Goal: Navigation & Orientation: Find specific page/section

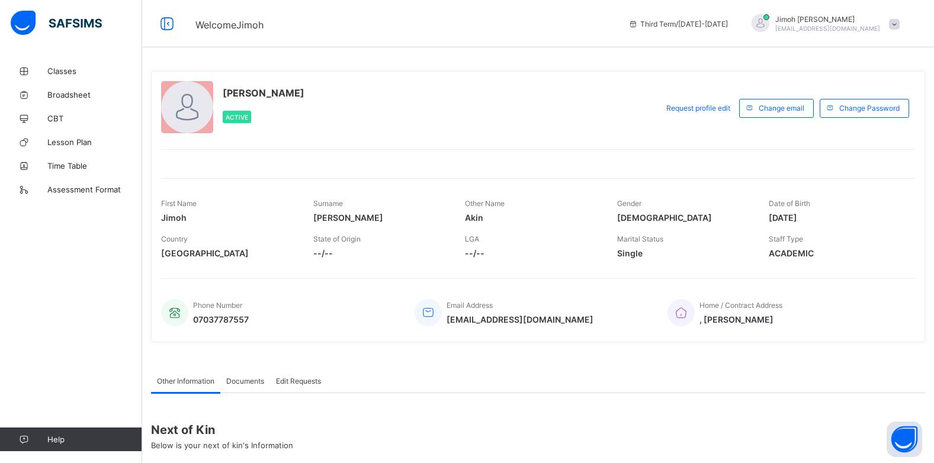
click at [381, 117] on div "[PERSON_NAME] Active" at bounding box center [406, 108] width 490 height 54
click at [379, 117] on div "[PERSON_NAME] Active" at bounding box center [406, 108] width 490 height 54
click at [377, 116] on div "[PERSON_NAME] Active" at bounding box center [406, 108] width 490 height 54
click at [375, 116] on div "[PERSON_NAME] Active" at bounding box center [406, 108] width 490 height 54
click at [374, 115] on div "[PERSON_NAME] Active" at bounding box center [406, 108] width 490 height 54
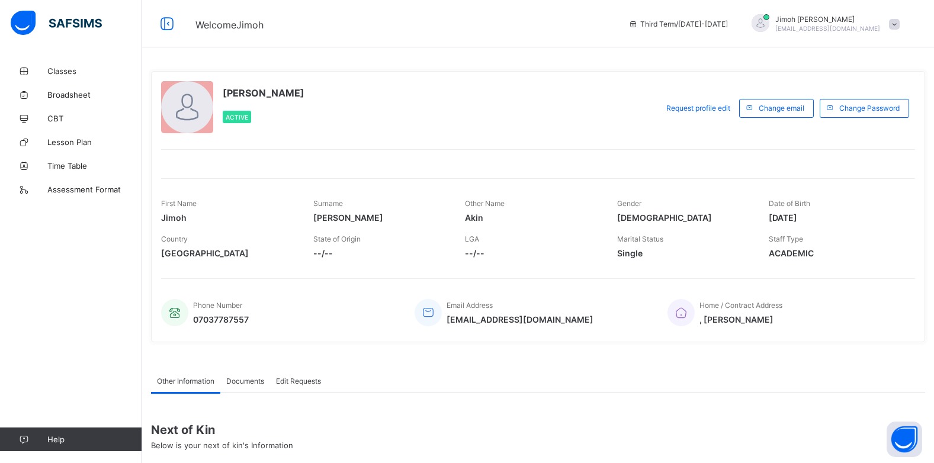
click at [373, 115] on div "[PERSON_NAME] Active" at bounding box center [406, 108] width 490 height 54
click at [101, 69] on span "Classes" at bounding box center [94, 70] width 95 height 9
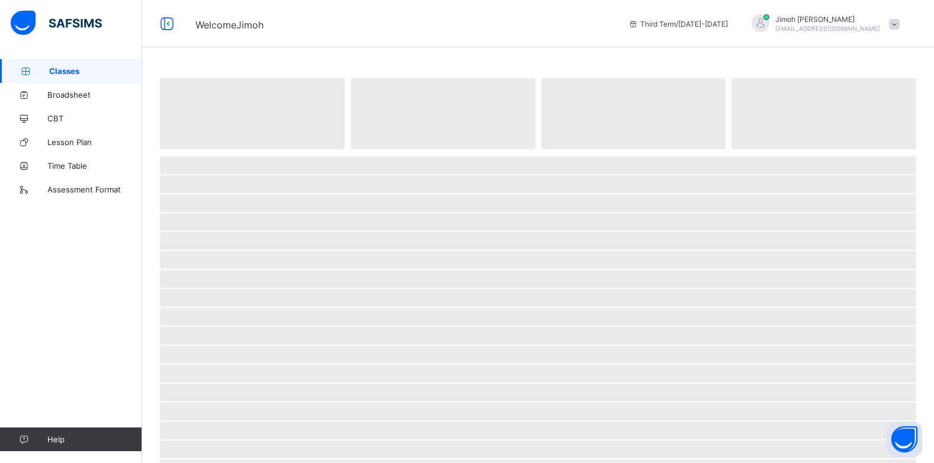
click at [101, 70] on span "Classes" at bounding box center [95, 70] width 93 height 9
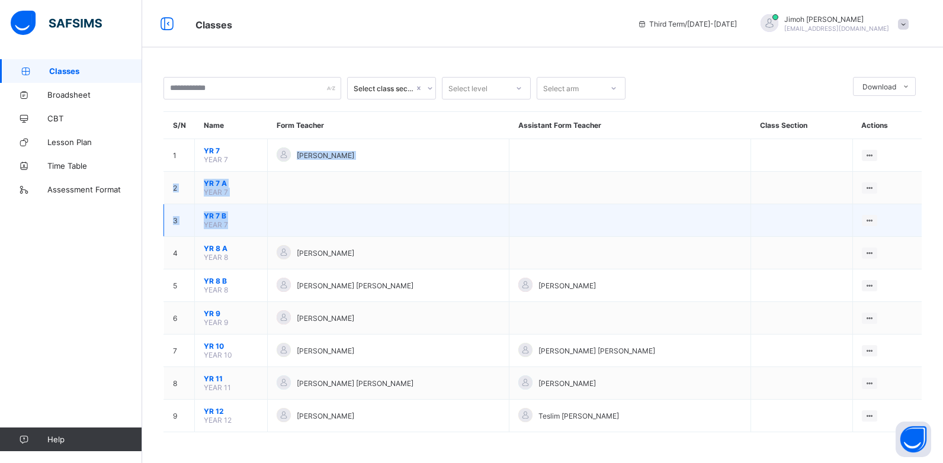
drag, startPoint x: 288, startPoint y: 169, endPoint x: 349, endPoint y: 207, distance: 72.0
click at [349, 207] on tbody "1 YR 7 YEAR 7 [PERSON_NAME] View Class 2 YR 7 A YEAR 7 View Class 3 YR 7 B YEAR…" at bounding box center [543, 285] width 758 height 293
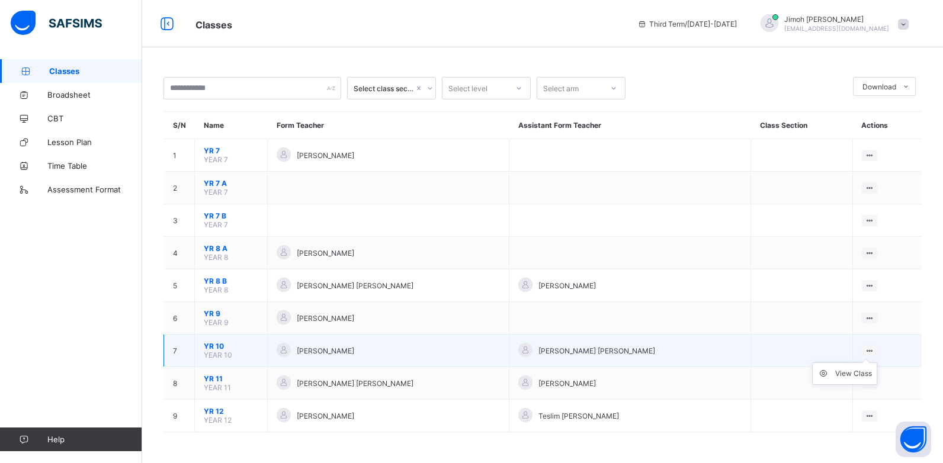
click at [853, 368] on ul "View Class" at bounding box center [844, 373] width 65 height 23
click at [851, 370] on div "View Class" at bounding box center [853, 374] width 37 height 12
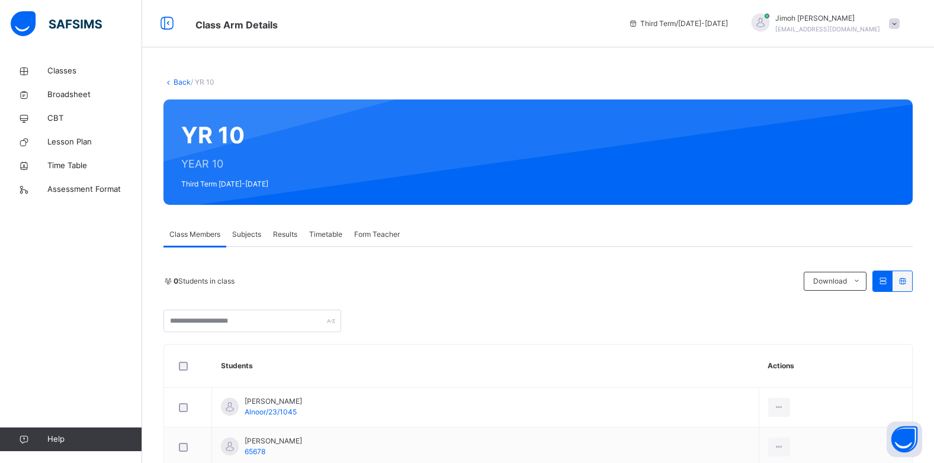
click at [247, 237] on span "Subjects" at bounding box center [246, 234] width 29 height 11
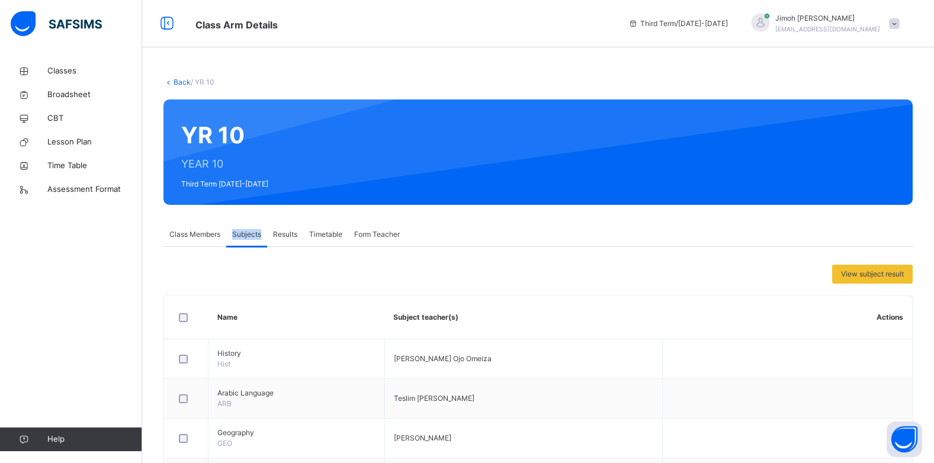
click at [247, 237] on span "Subjects" at bounding box center [246, 234] width 29 height 11
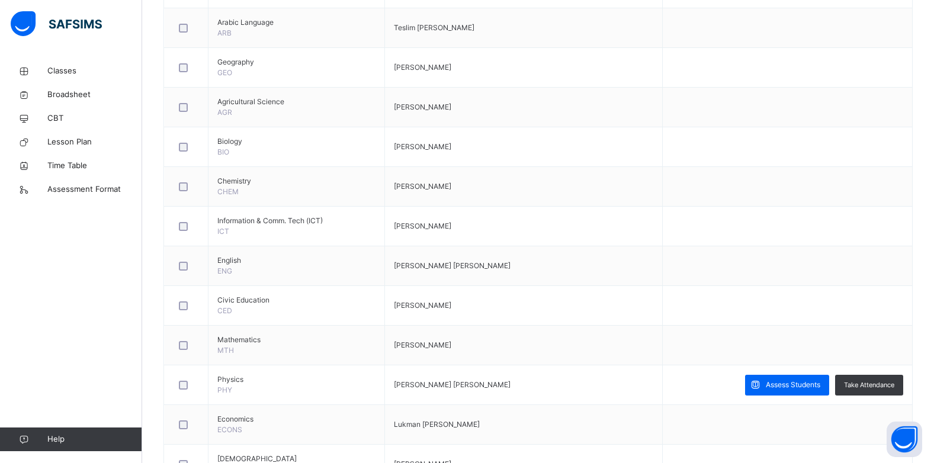
scroll to position [379, 0]
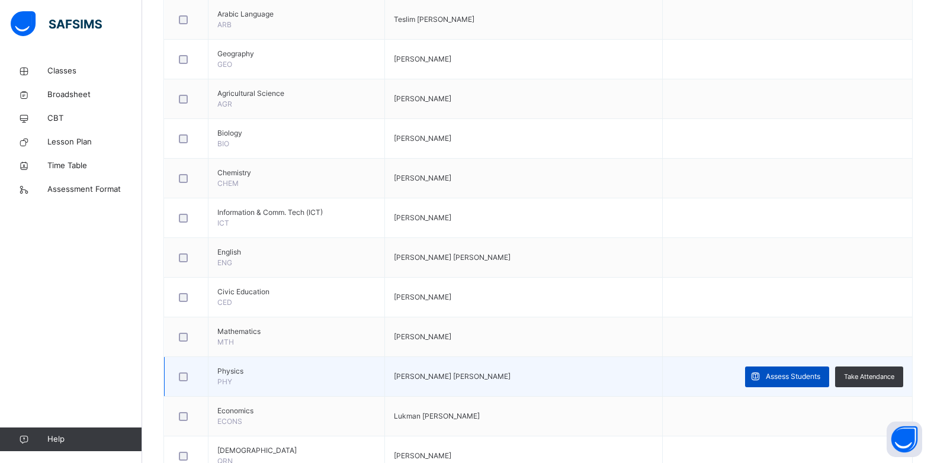
click at [814, 373] on span "Assess Students" at bounding box center [793, 376] width 54 height 11
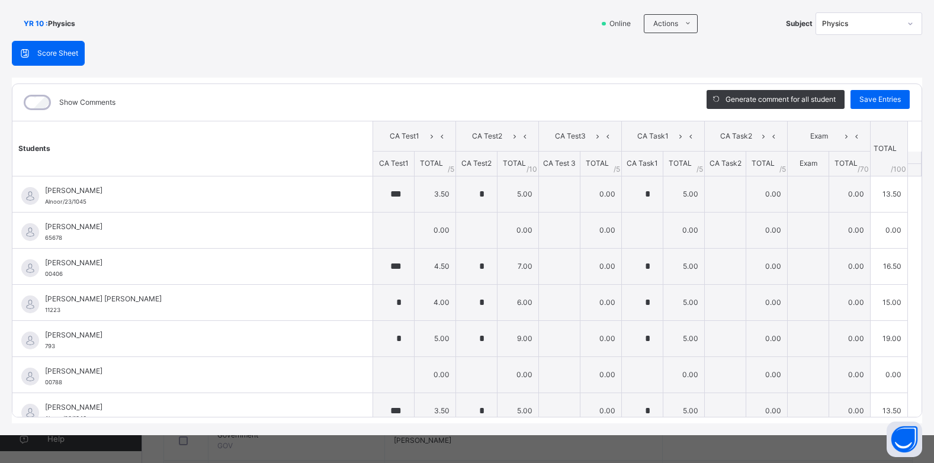
scroll to position [76, 0]
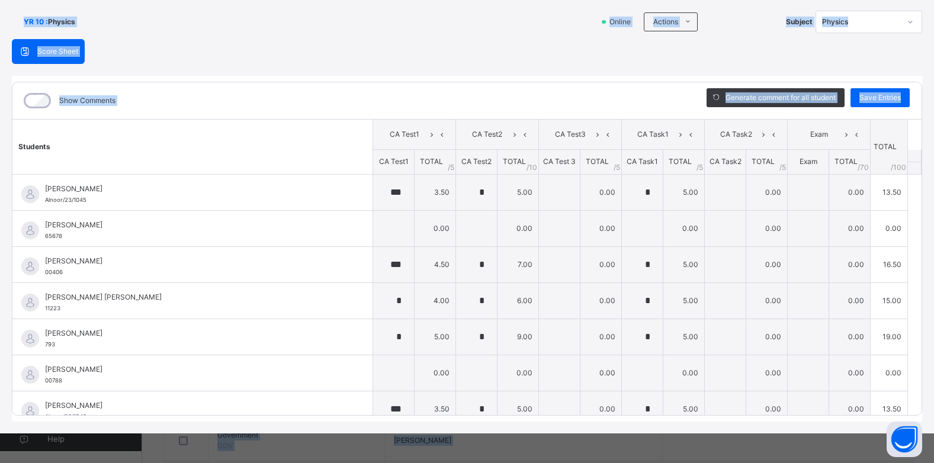
drag, startPoint x: 927, startPoint y: 443, endPoint x: 945, endPoint y: 344, distance: 101.1
click at [933, 344] on html "Class Arm Details Third Term / [DATE]-[DATE] [PERSON_NAME] [PERSON_NAME][EMAIL_…" at bounding box center [467, 67] width 934 height 1083
